Goal: Navigation & Orientation: Find specific page/section

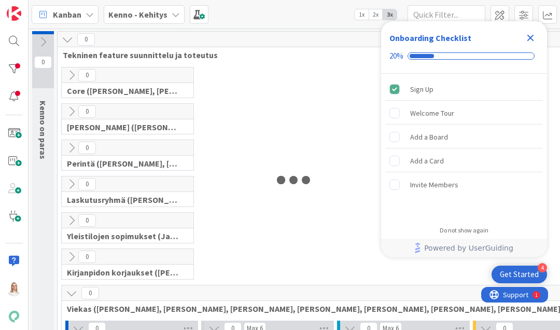
click at [527, 40] on icon "Close Checklist" at bounding box center [530, 38] width 7 height 7
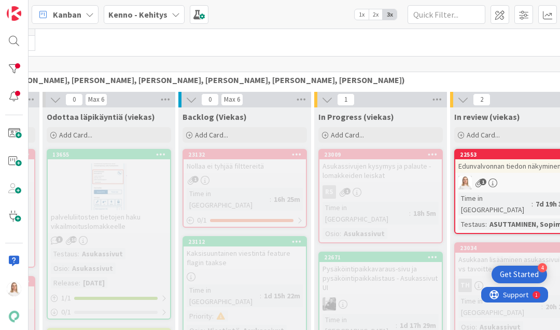
scroll to position [228, 161]
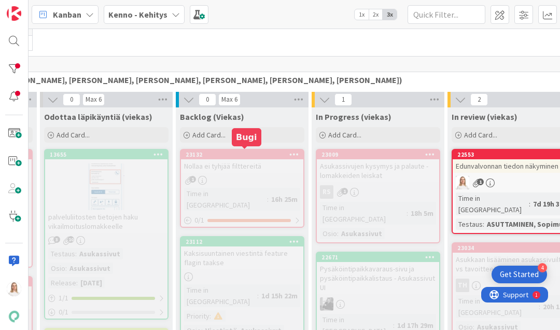
click at [248, 153] on div "23132" at bounding box center [244, 154] width 118 height 7
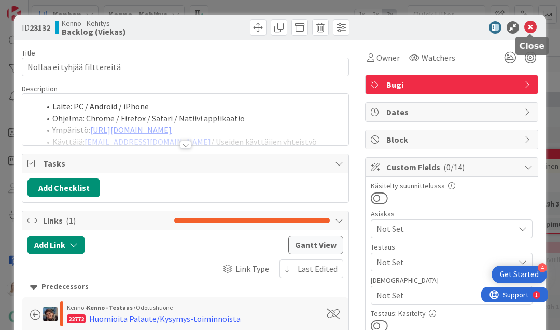
click at [528, 29] on icon at bounding box center [530, 27] width 12 height 12
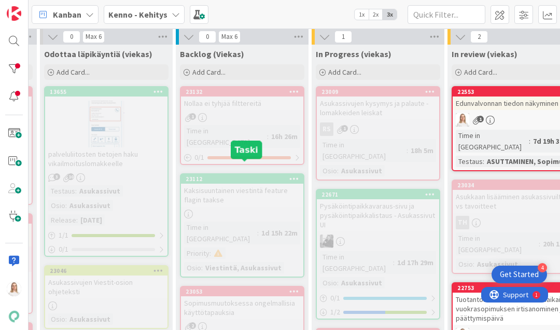
click at [244, 175] on div "23112" at bounding box center [244, 178] width 118 height 7
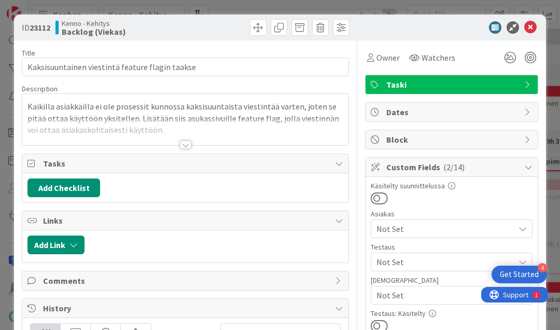
click at [183, 141] on div at bounding box center [185, 144] width 11 height 8
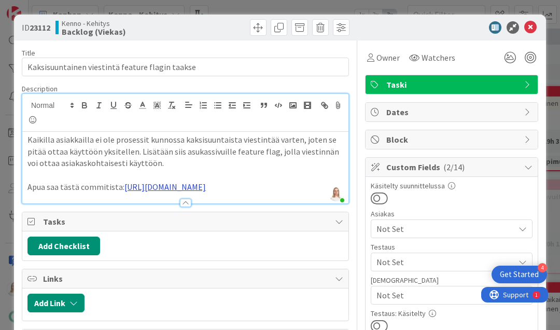
click at [201, 192] on link "https://github.com/pandiafi/kenno/commit/7129ce8de93279099341e9e9976f8bf6355971…" at bounding box center [164, 186] width 81 height 10
click at [186, 228] on link "https://github.com/pandiafi/kenno/commit/7129ce8de93279099341e9e9976f8bf6355971…" at bounding box center [157, 228] width 71 height 13
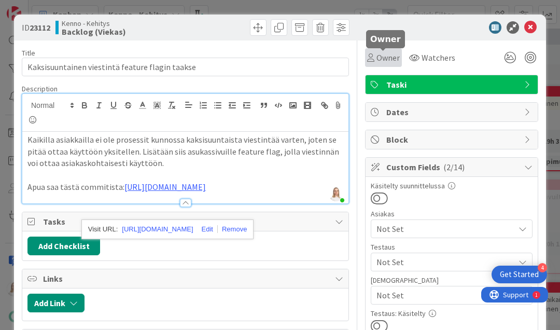
click at [387, 56] on span "Owner" at bounding box center [387, 57] width 23 height 12
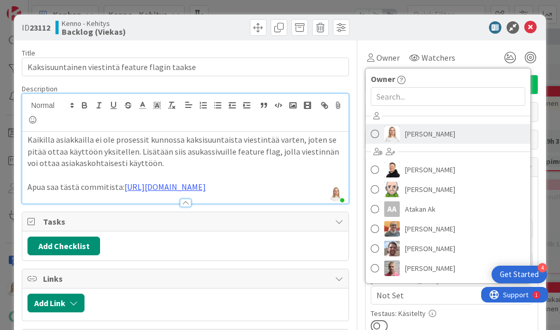
click at [417, 130] on span "Saara Lehtinen" at bounding box center [430, 134] width 50 height 16
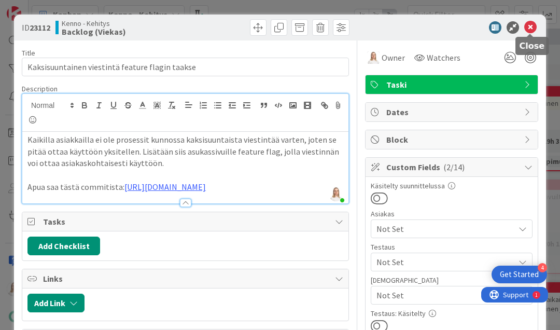
click at [528, 27] on icon at bounding box center [530, 27] width 12 height 12
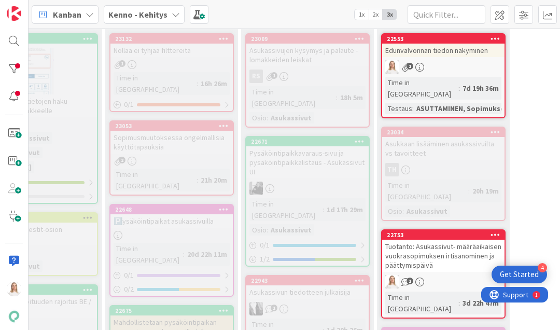
scroll to position [348, 232]
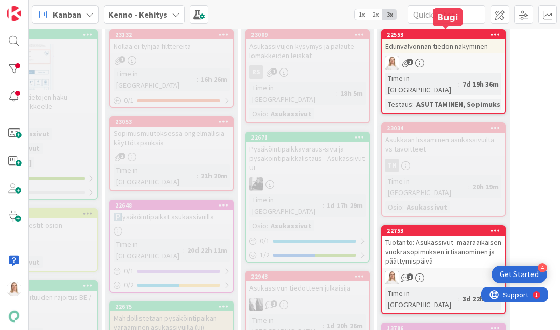
click at [433, 36] on div "22553" at bounding box center [445, 34] width 118 height 7
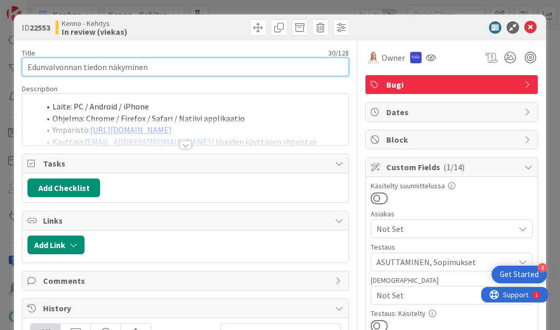
drag, startPoint x: 27, startPoint y: 69, endPoint x: 147, endPoint y: 69, distance: 120.2
click at [147, 69] on input "Edunvalvonnan tiedon näkyminen" at bounding box center [185, 67] width 327 height 19
click at [159, 69] on input "Edunvalvonnan tiedon näkyminen" at bounding box center [185, 67] width 327 height 19
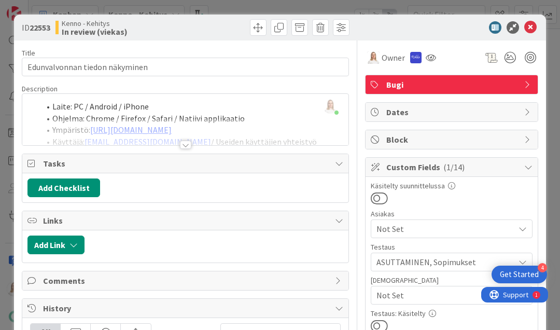
click at [184, 142] on div at bounding box center [185, 144] width 11 height 8
